Goal: Task Accomplishment & Management: Manage account settings

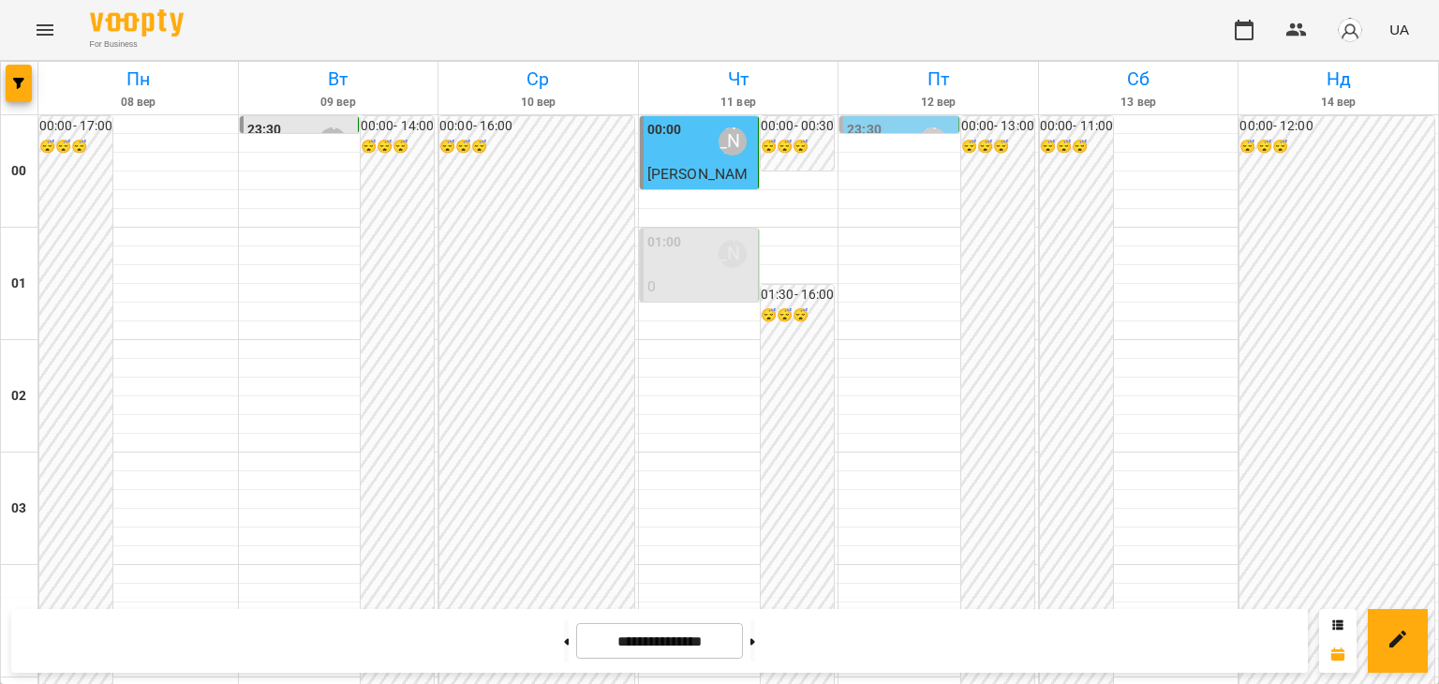
scroll to position [1593, 0]
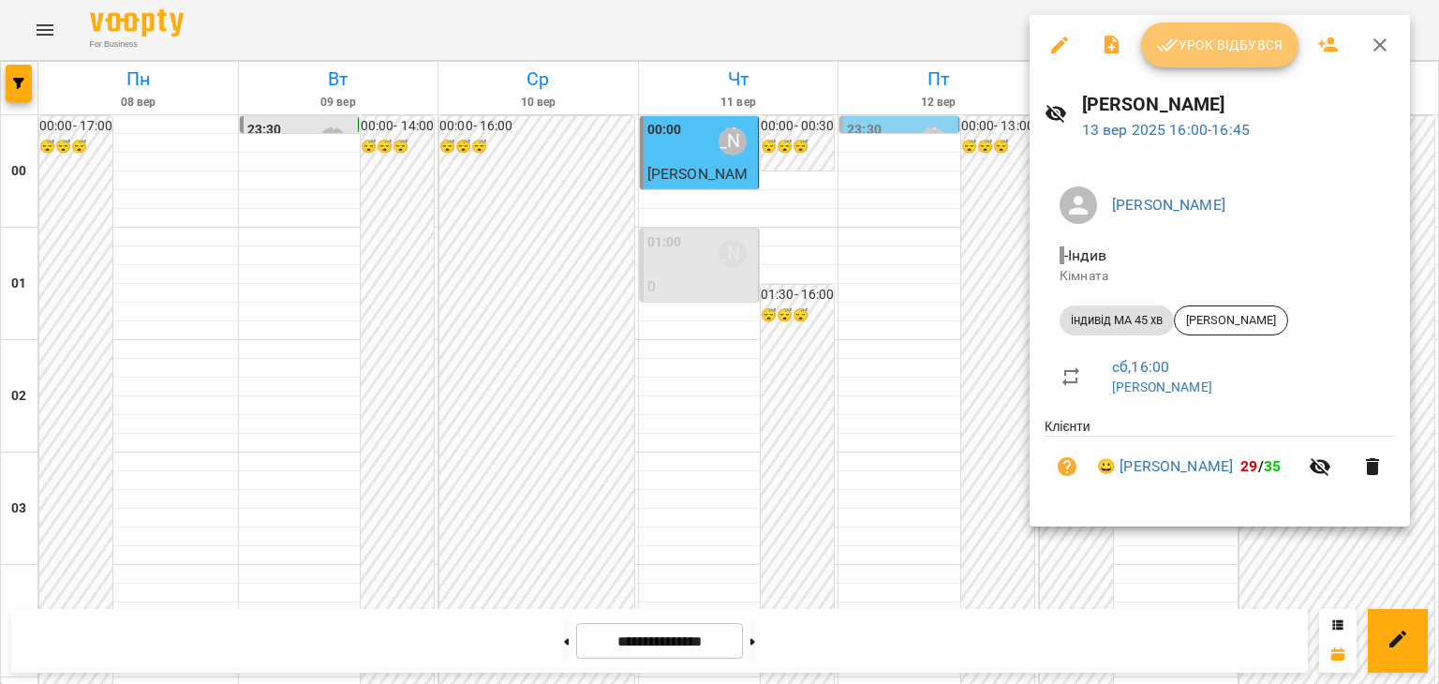
click at [1233, 47] on span "Урок відбувся" at bounding box center [1219, 45] width 127 height 22
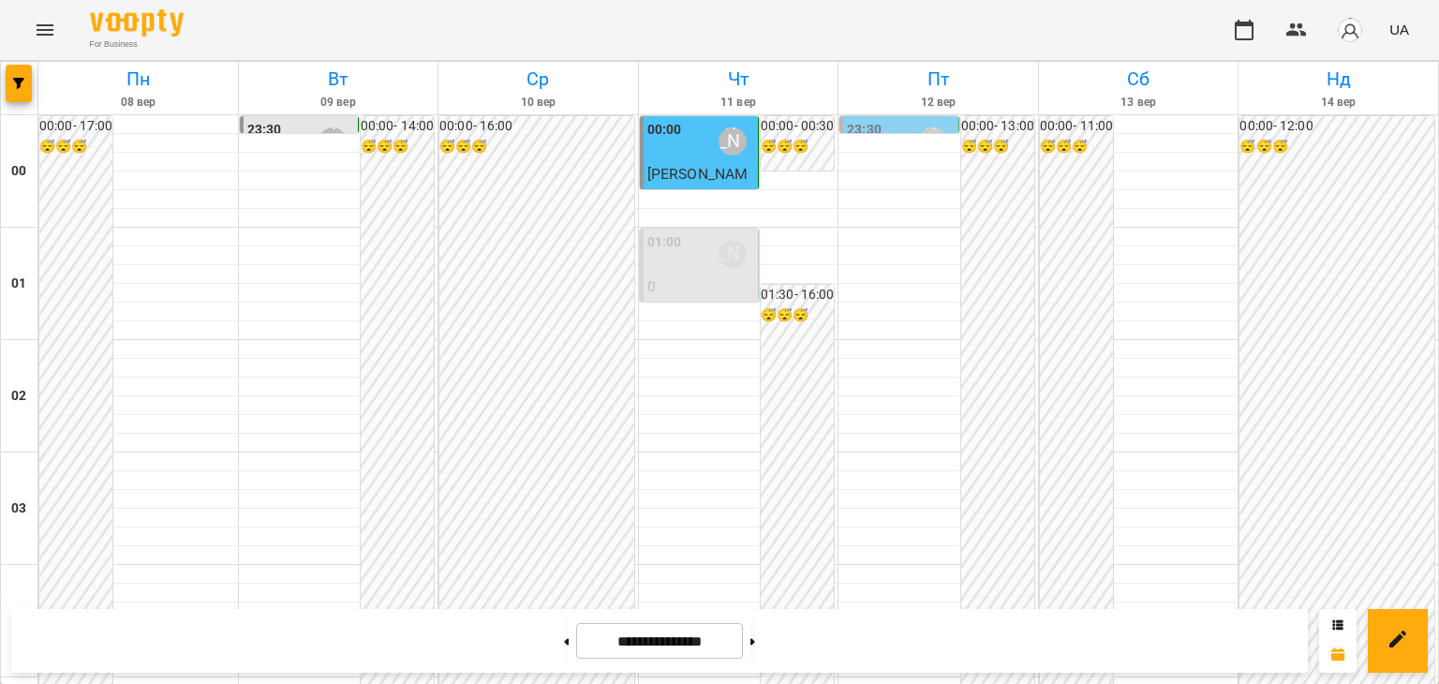
scroll to position [1874, 0]
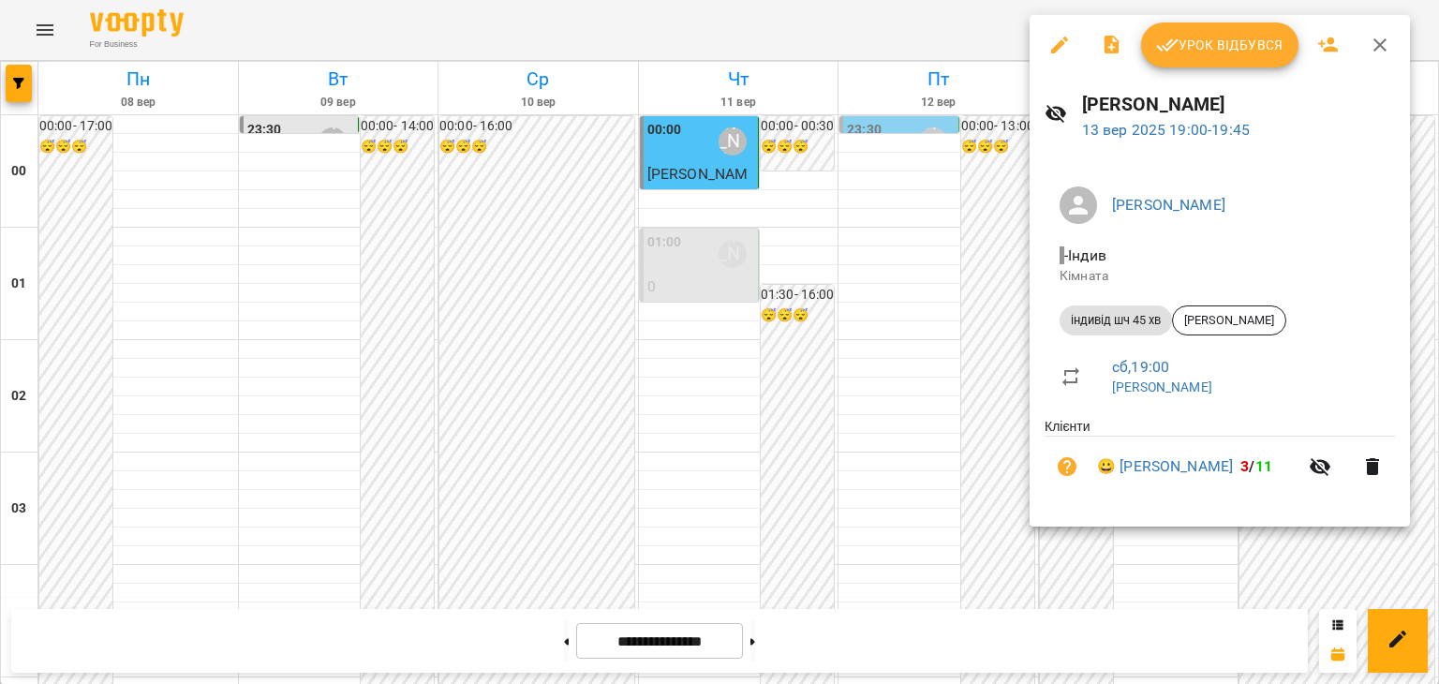
click at [1251, 39] on span "Урок відбувся" at bounding box center [1219, 45] width 127 height 22
